Goal: Task Accomplishment & Management: Manage account settings

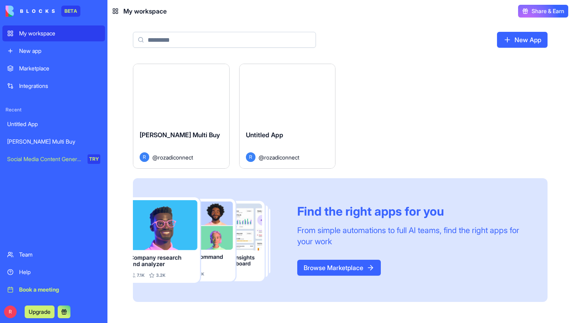
click at [184, 106] on div "Launch" at bounding box center [181, 94] width 96 height 60
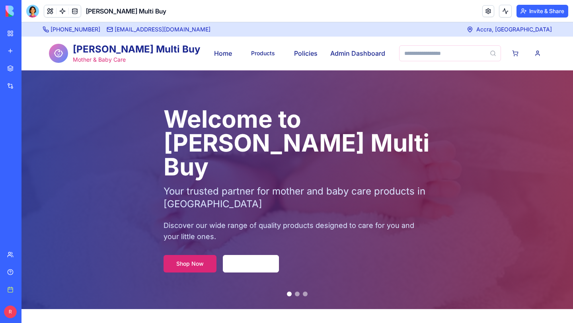
click at [206, 255] on button "Shop Now" at bounding box center [190, 264] width 53 height 18
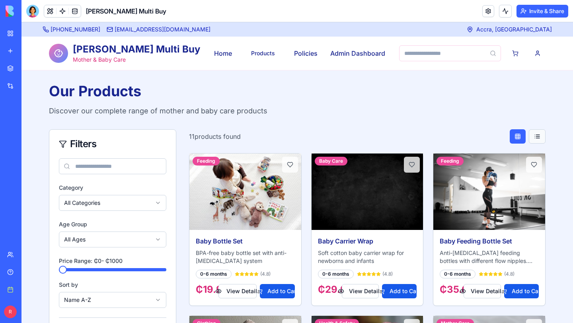
click at [540, 140] on button at bounding box center [537, 136] width 17 height 14
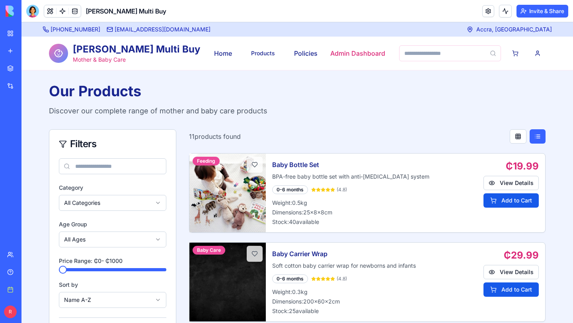
click at [343, 53] on link "Admin Dashboard" at bounding box center [357, 54] width 55 height 10
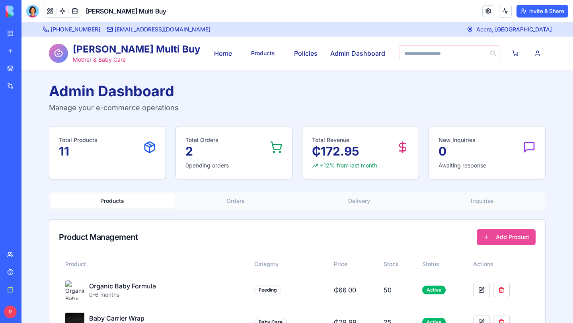
click at [238, 201] on button "Orders" at bounding box center [235, 201] width 123 height 14
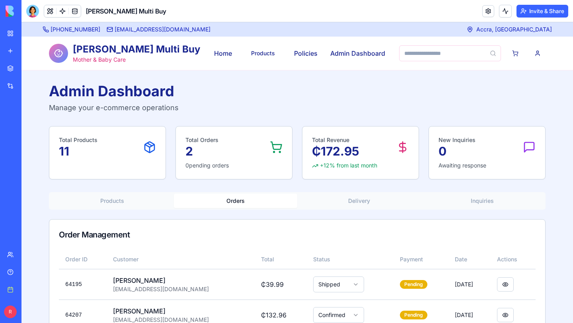
click at [349, 197] on button "Delivery" at bounding box center [358, 201] width 123 height 14
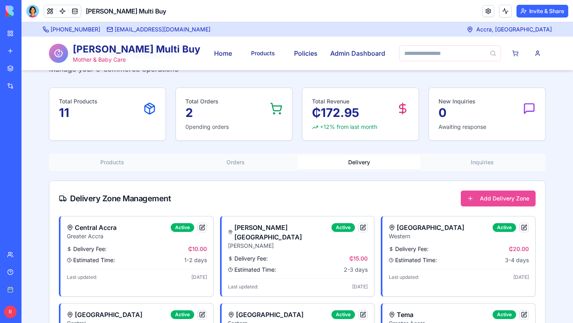
scroll to position [33, 0]
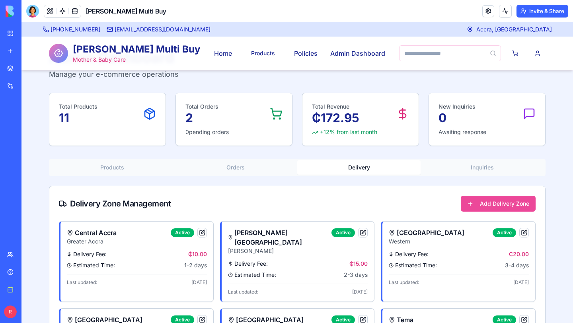
click at [463, 166] on button "Inquiries" at bounding box center [482, 167] width 123 height 14
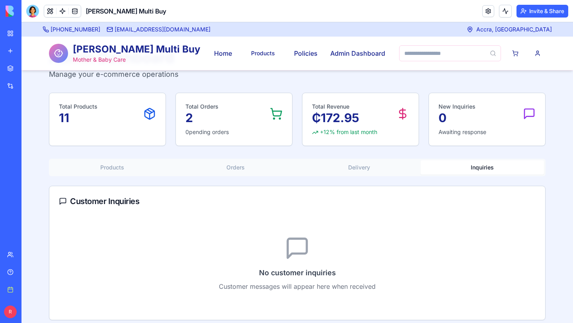
click at [118, 174] on button "Products" at bounding box center [112, 167] width 123 height 14
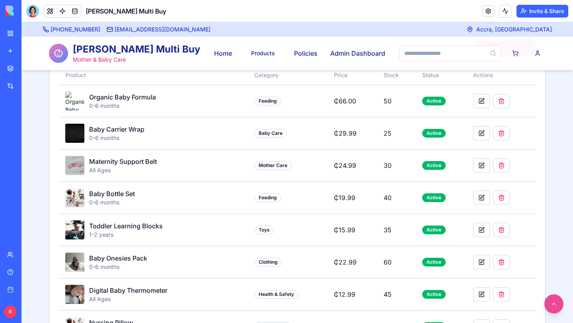
scroll to position [198, 0]
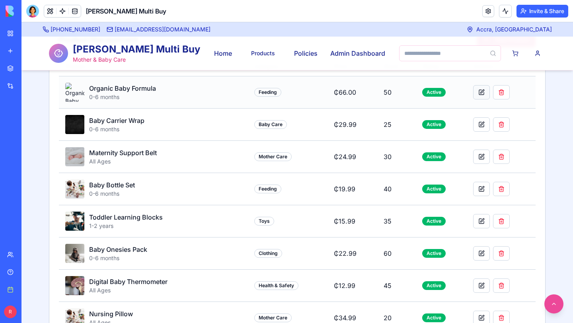
click at [477, 92] on button at bounding box center [481, 92] width 17 height 14
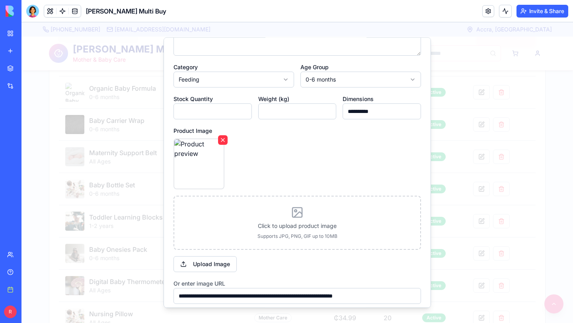
scroll to position [0, 0]
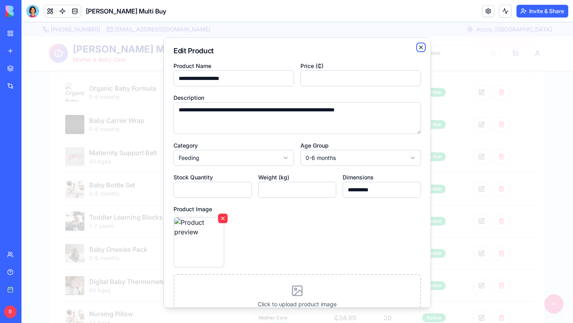
click at [422, 47] on icon "button" at bounding box center [421, 47] width 3 height 3
